Goal: Task Accomplishment & Management: Manage account settings

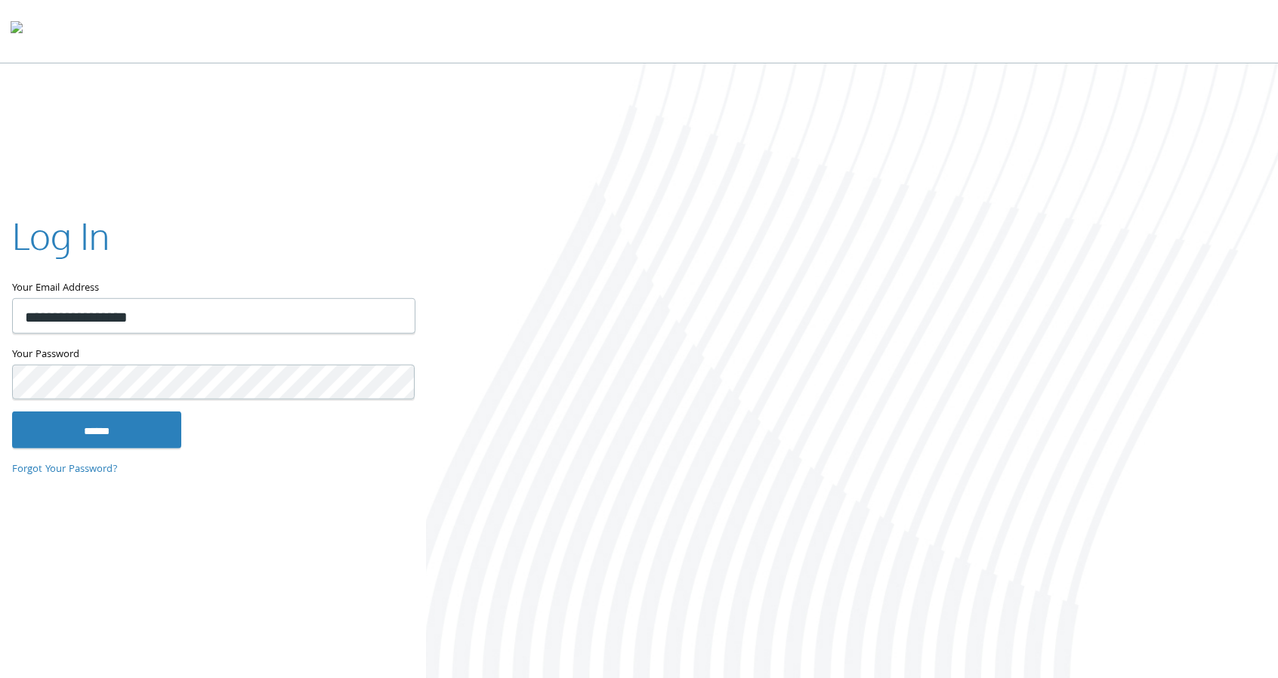
click at [12, 412] on input "******" at bounding box center [96, 430] width 169 height 36
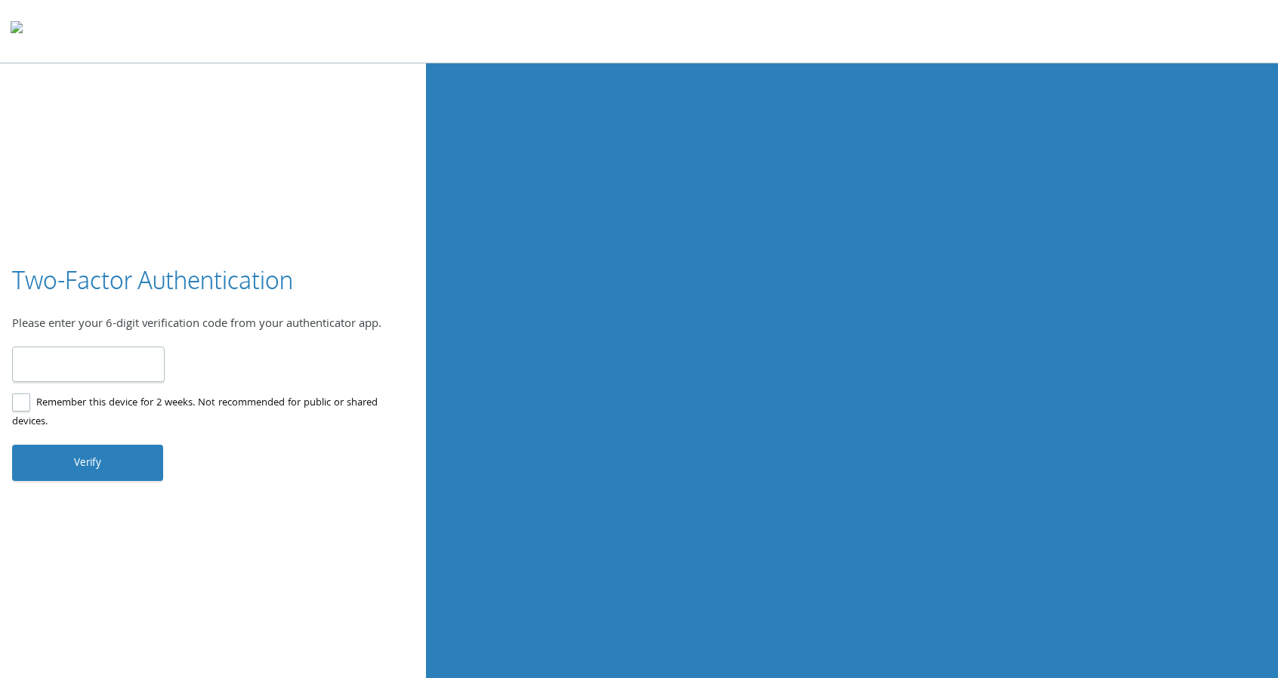
type input "******"
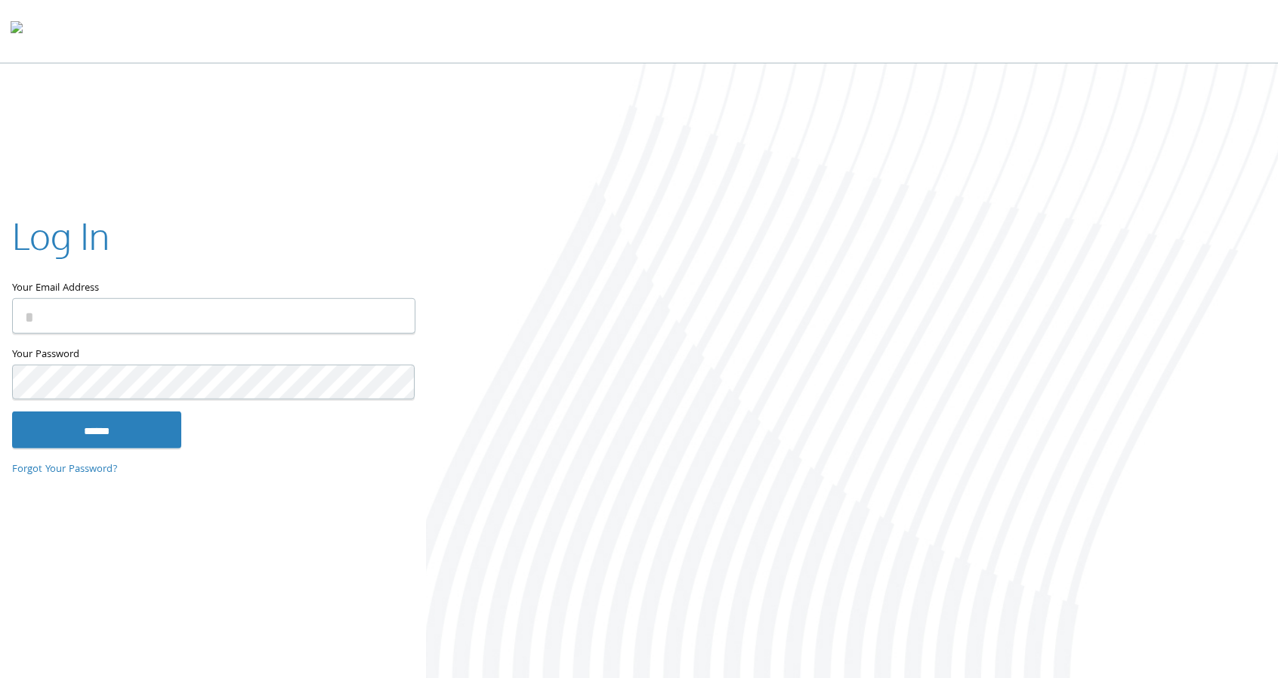
type input "**********"
